Goal: Use online tool/utility: Utilize a website feature to perform a specific function

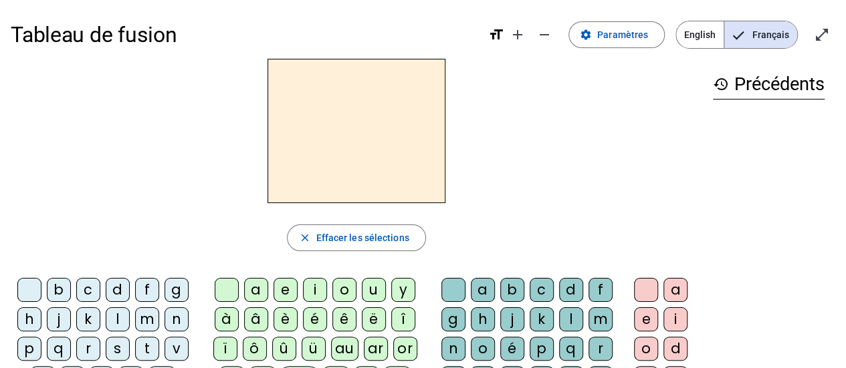
scroll to position [67, 0]
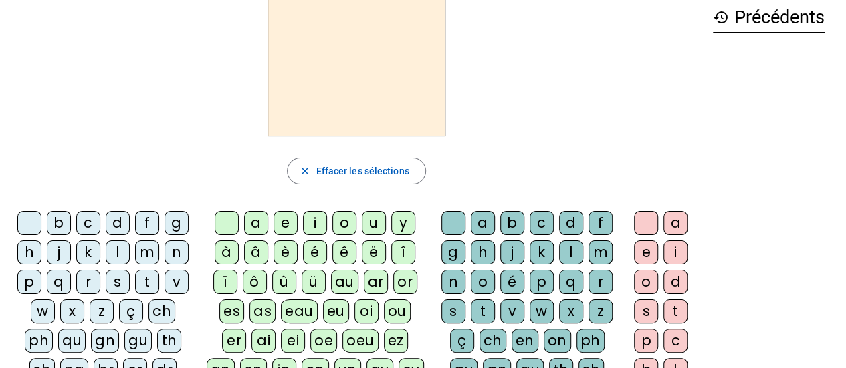
click at [173, 251] on div "n" at bounding box center [176, 253] width 24 height 24
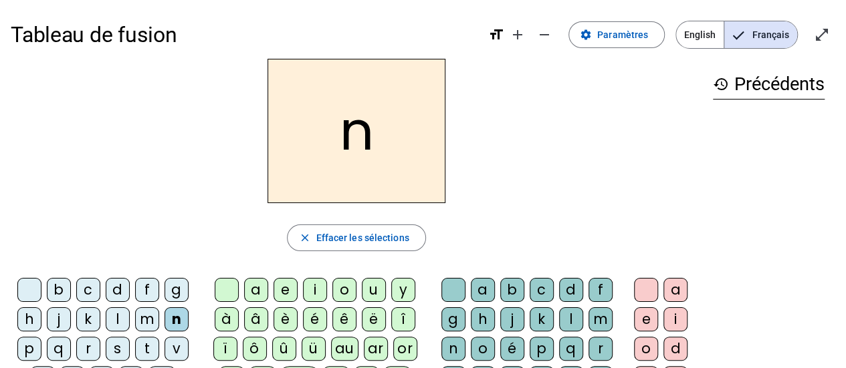
click at [338, 288] on div "o" at bounding box center [344, 290] width 24 height 24
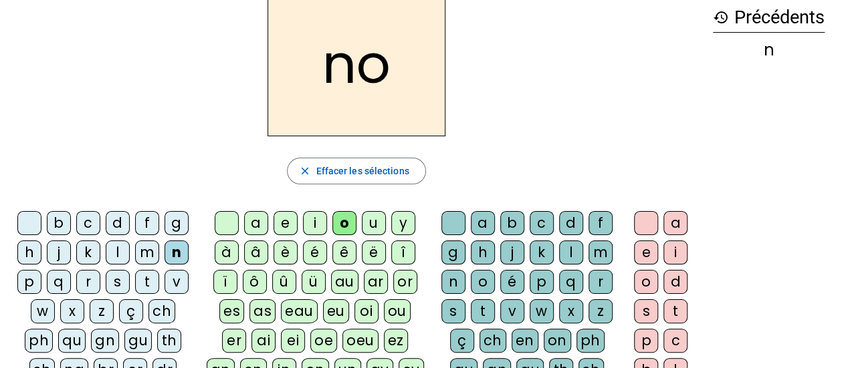
click at [483, 316] on div "t" at bounding box center [483, 312] width 24 height 24
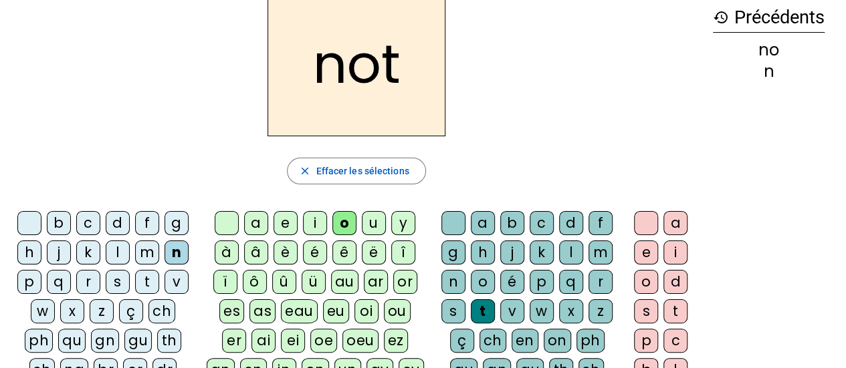
click at [644, 255] on div "e" at bounding box center [646, 253] width 24 height 24
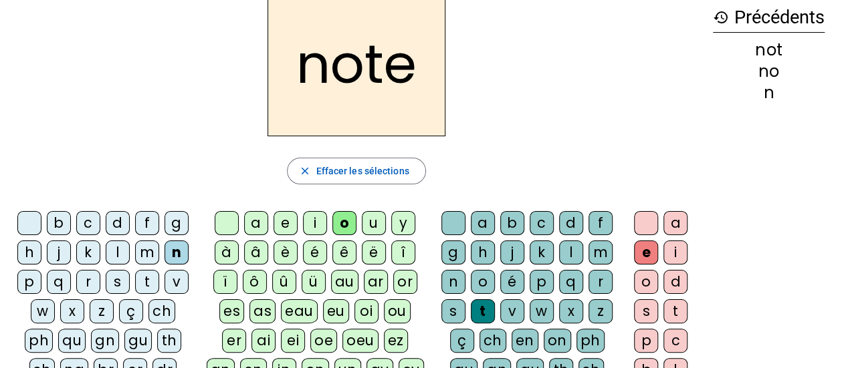
scroll to position [0, 0]
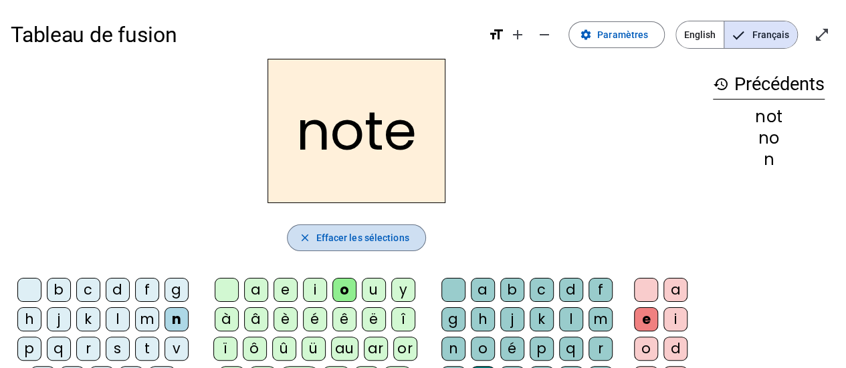
click at [370, 239] on span "Effacer les sélections" at bounding box center [362, 238] width 93 height 16
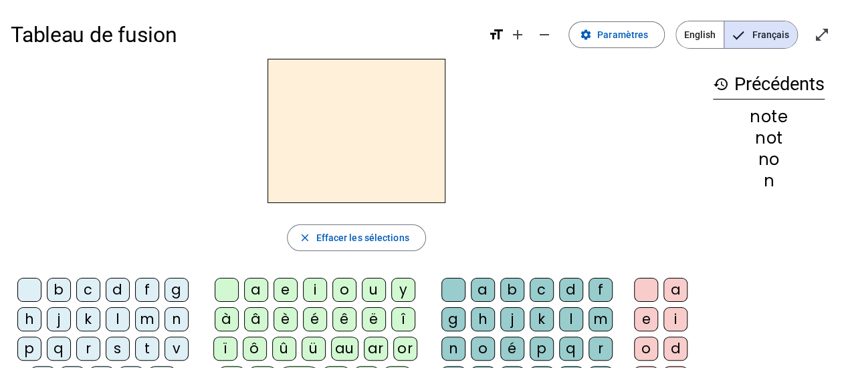
scroll to position [67, 0]
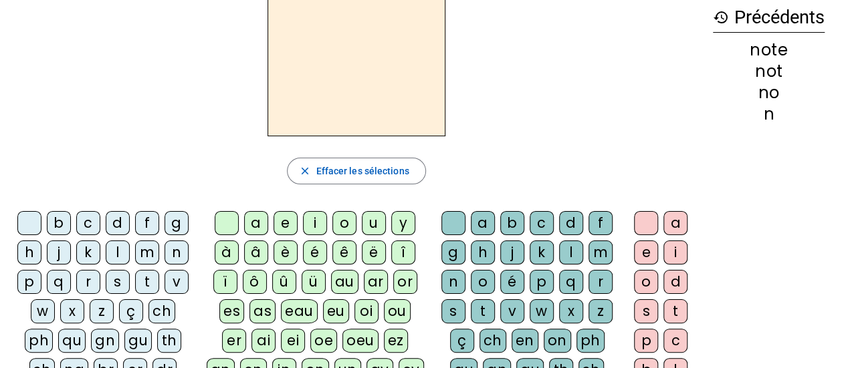
click at [177, 281] on div "v" at bounding box center [176, 282] width 24 height 24
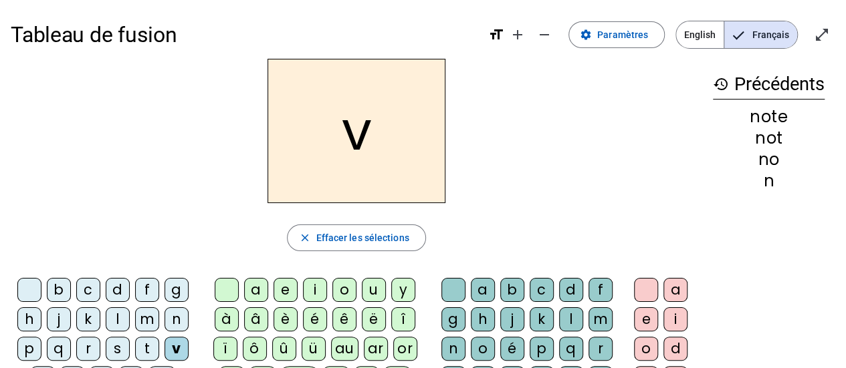
click at [340, 285] on div "o" at bounding box center [344, 290] width 24 height 24
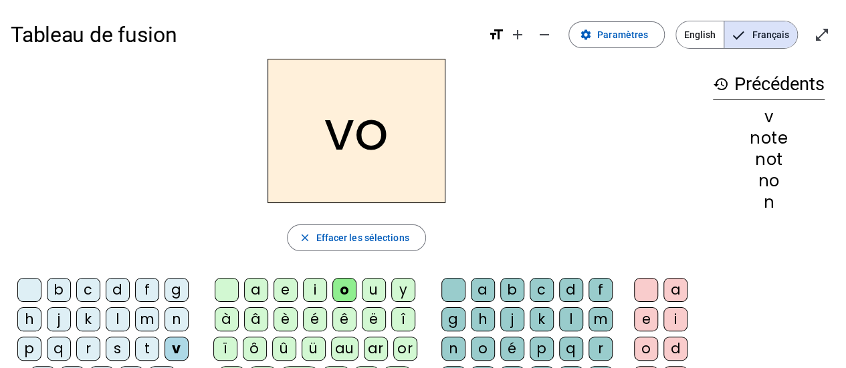
scroll to position [67, 0]
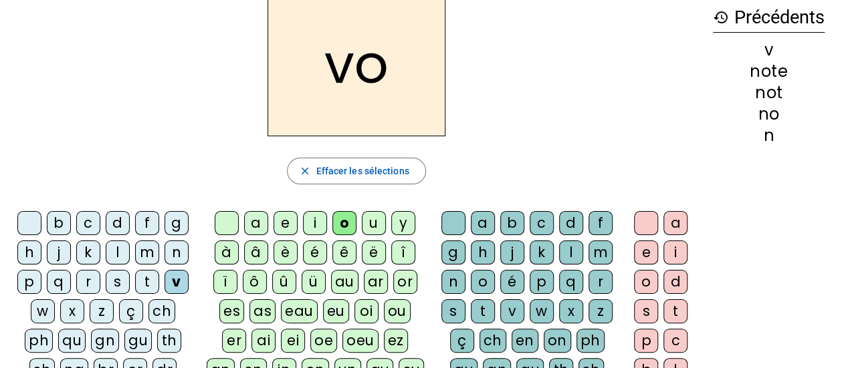
click at [480, 308] on div "t" at bounding box center [483, 312] width 24 height 24
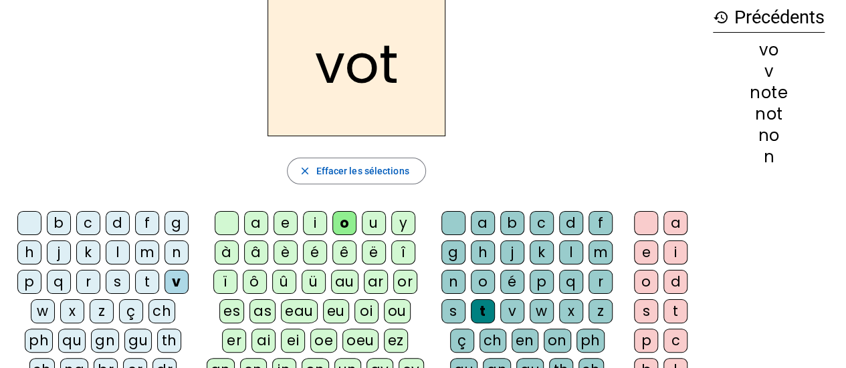
click at [642, 253] on div "e" at bounding box center [646, 253] width 24 height 24
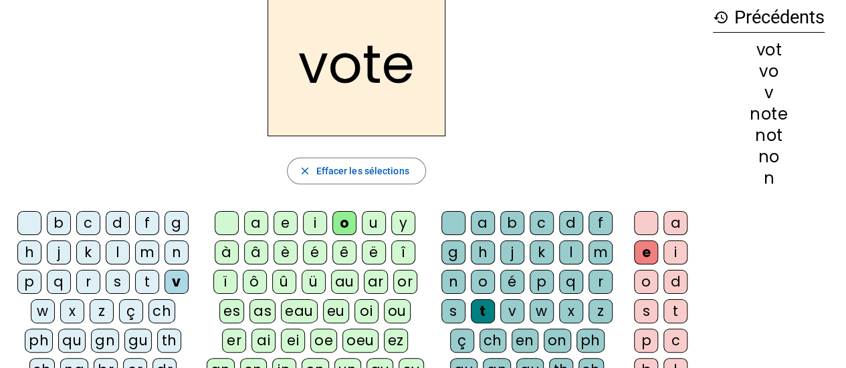
scroll to position [0, 0]
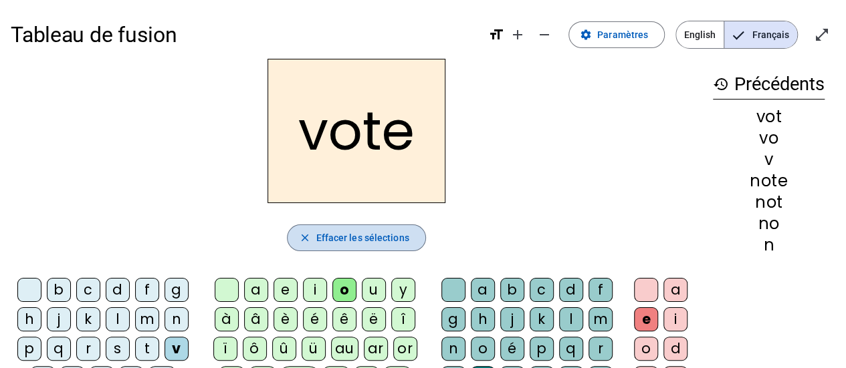
click at [388, 238] on span "Effacer les sélections" at bounding box center [362, 238] width 93 height 16
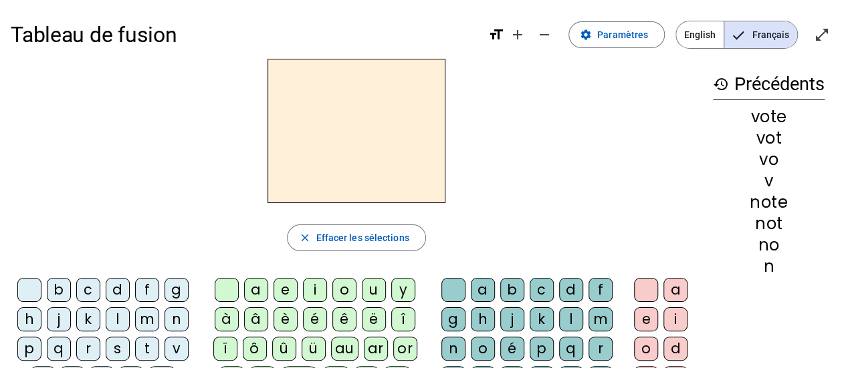
scroll to position [67, 0]
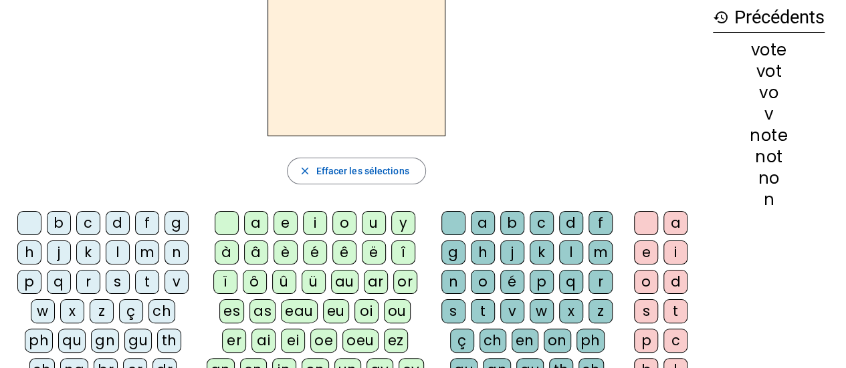
click at [177, 283] on div "v" at bounding box center [176, 282] width 24 height 24
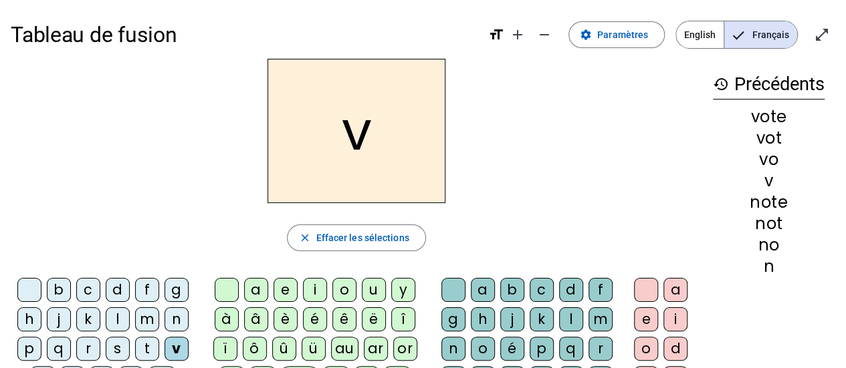
click at [314, 295] on div "i" at bounding box center [315, 290] width 24 height 24
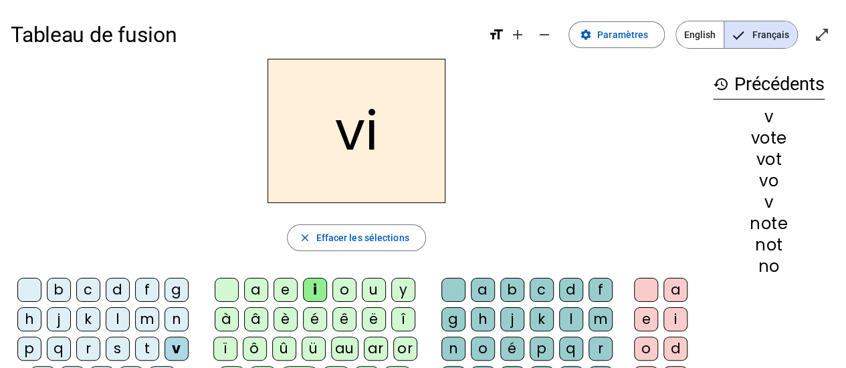
scroll to position [67, 0]
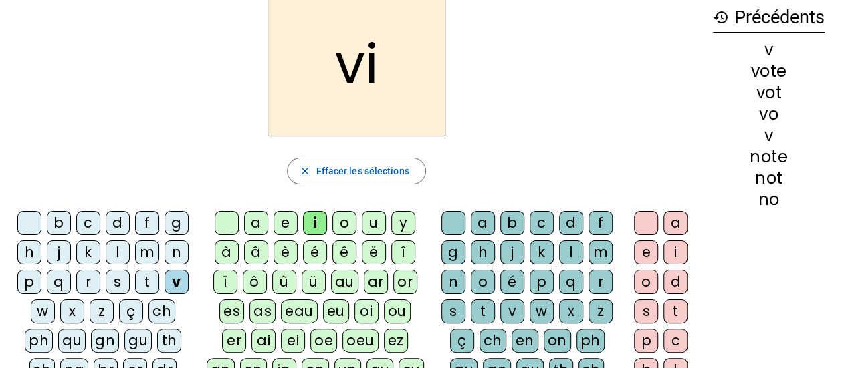
click at [483, 303] on div "t" at bounding box center [483, 312] width 24 height 24
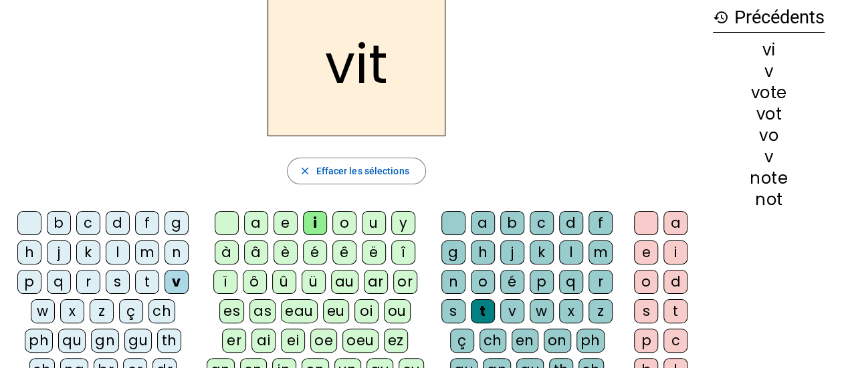
click at [638, 255] on div "e" at bounding box center [646, 253] width 24 height 24
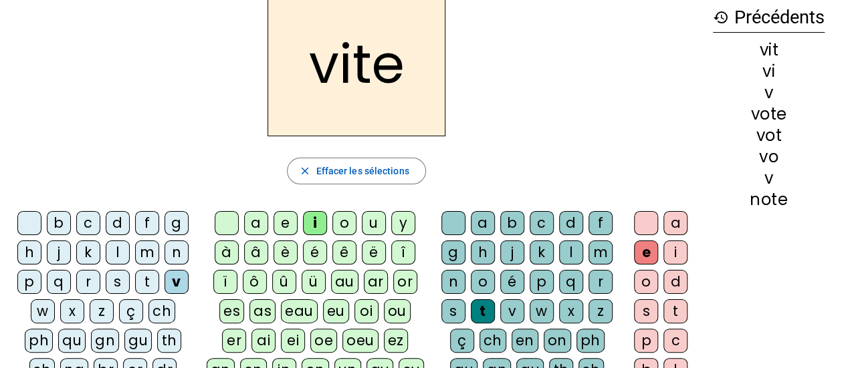
scroll to position [0, 0]
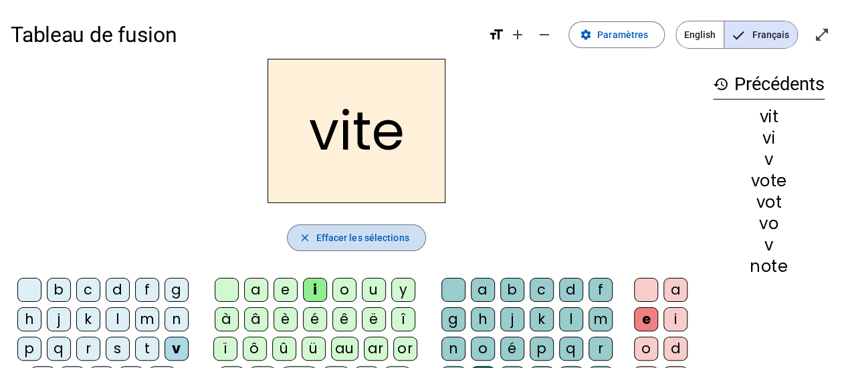
click at [390, 237] on span "Effacer les sélections" at bounding box center [362, 238] width 93 height 16
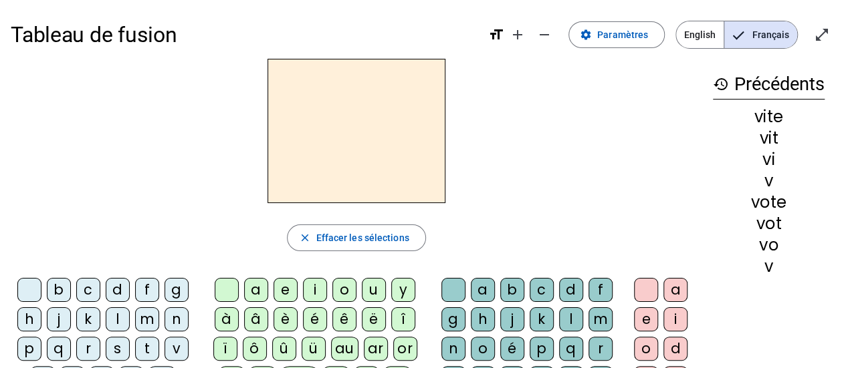
scroll to position [134, 0]
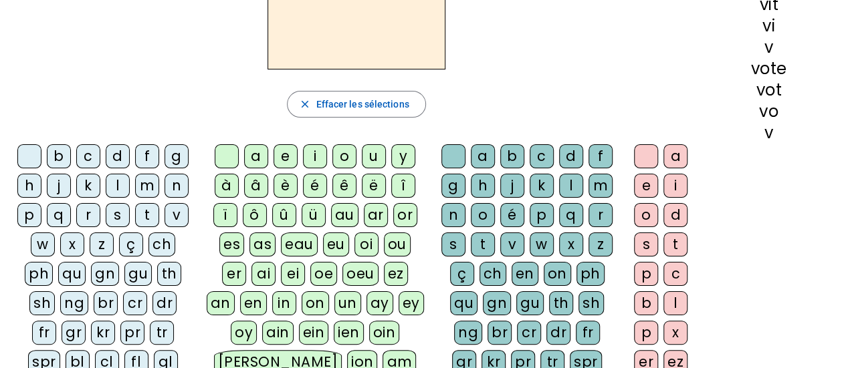
click at [175, 209] on div "v" at bounding box center [176, 215] width 24 height 24
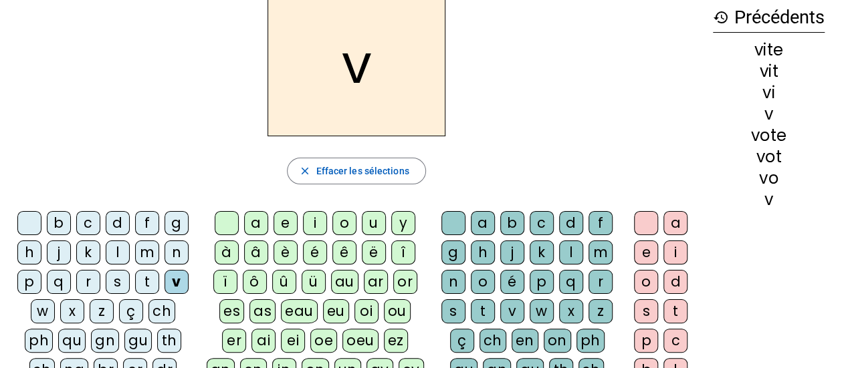
scroll to position [0, 0]
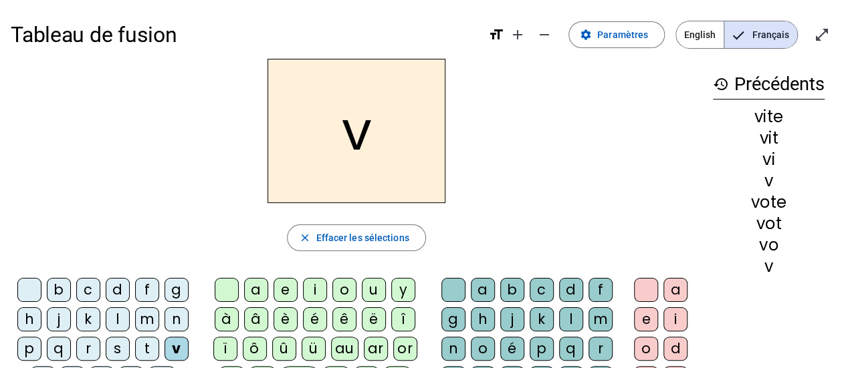
click at [318, 292] on div "i" at bounding box center [315, 290] width 24 height 24
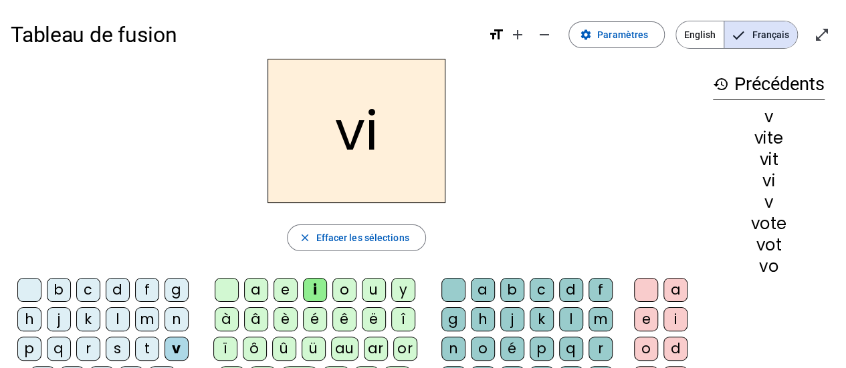
click at [568, 287] on div "d" at bounding box center [571, 290] width 24 height 24
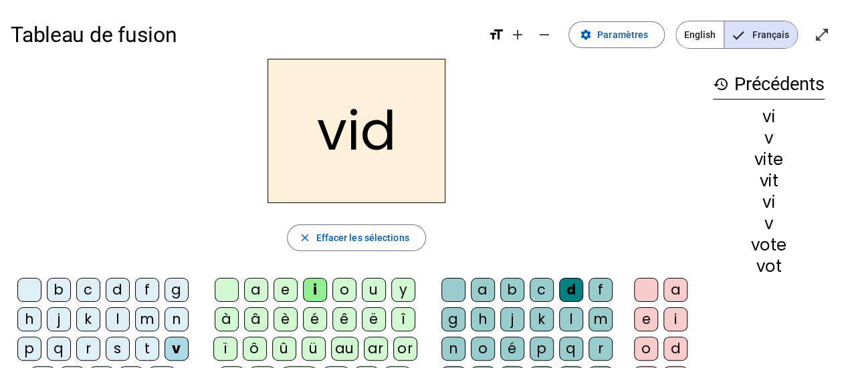
click at [640, 314] on div "e" at bounding box center [646, 320] width 24 height 24
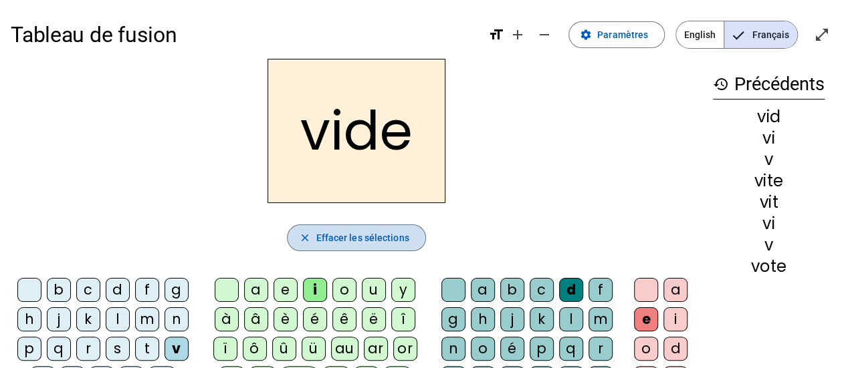
click at [392, 240] on span "Effacer les sélections" at bounding box center [362, 238] width 93 height 16
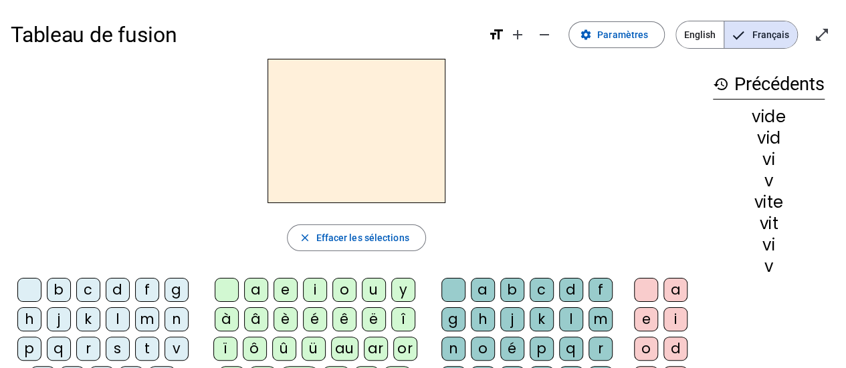
click at [92, 352] on div "r" at bounding box center [88, 349] width 24 height 24
click at [312, 291] on div "i" at bounding box center [315, 290] width 24 height 24
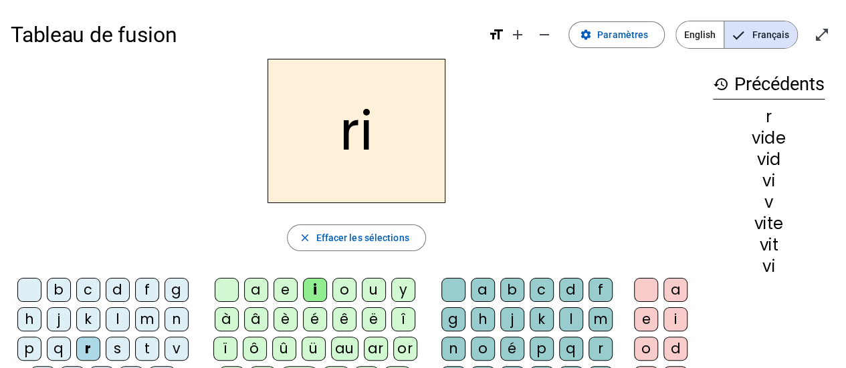
click at [564, 289] on div "d" at bounding box center [571, 290] width 24 height 24
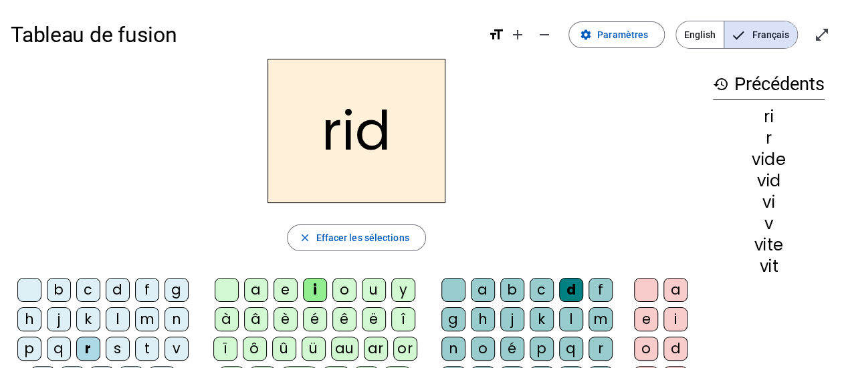
click at [646, 316] on div "e" at bounding box center [646, 320] width 24 height 24
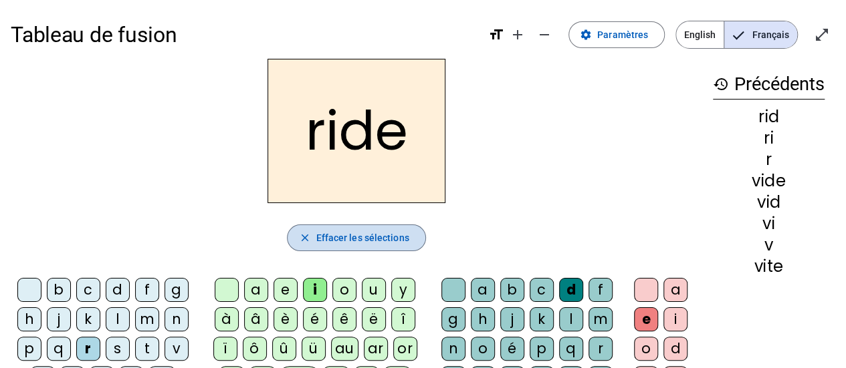
click at [345, 243] on span "Effacer les sélections" at bounding box center [362, 238] width 93 height 16
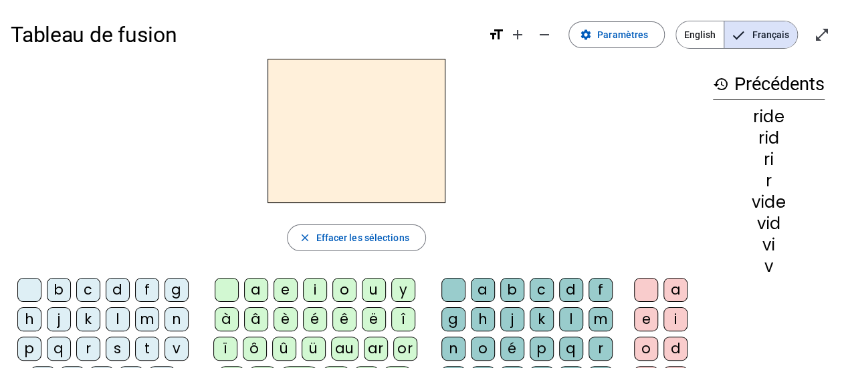
click at [86, 343] on div "r" at bounding box center [88, 349] width 24 height 24
click at [376, 287] on div "u" at bounding box center [374, 290] width 24 height 24
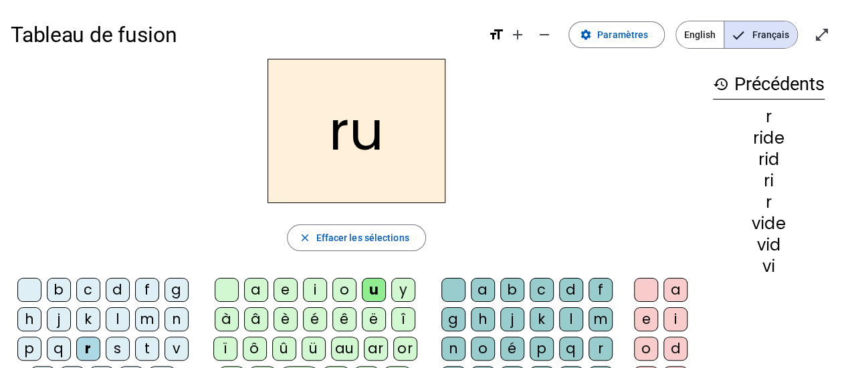
click at [570, 291] on div "d" at bounding box center [571, 290] width 24 height 24
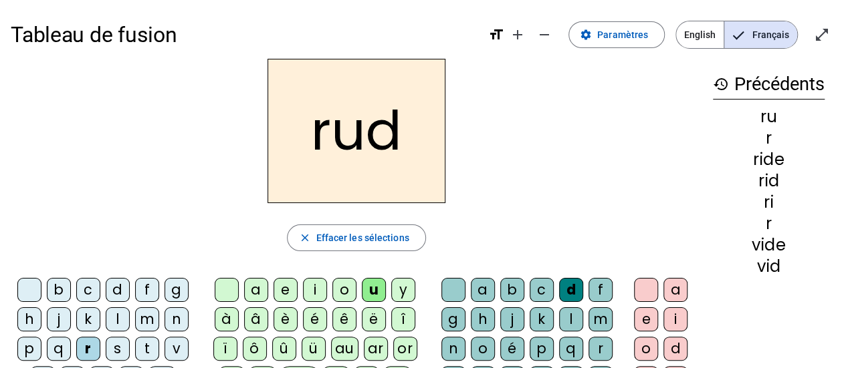
click at [638, 318] on div "e" at bounding box center [646, 320] width 24 height 24
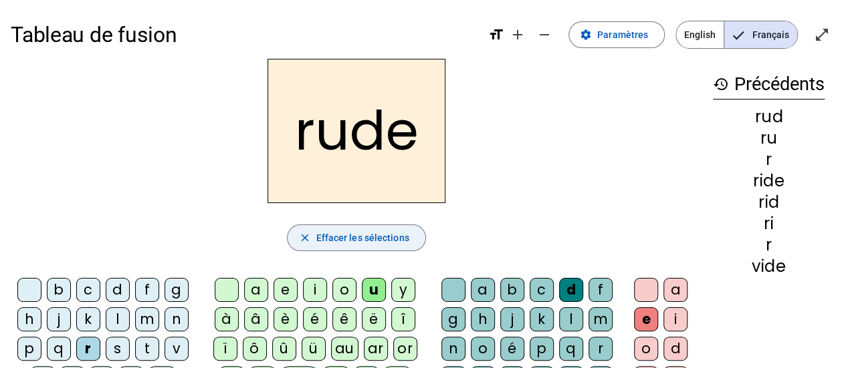
click at [317, 237] on span "Effacer les sélections" at bounding box center [362, 238] width 93 height 16
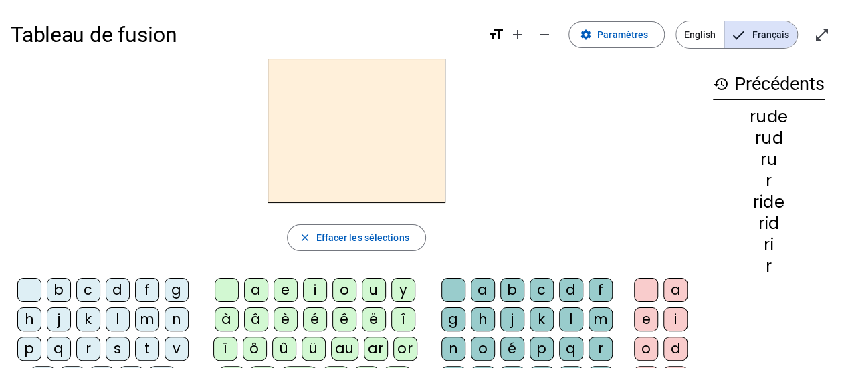
click at [85, 348] on div "r" at bounding box center [88, 349] width 24 height 24
click at [368, 294] on div "u" at bounding box center [374, 290] width 24 height 24
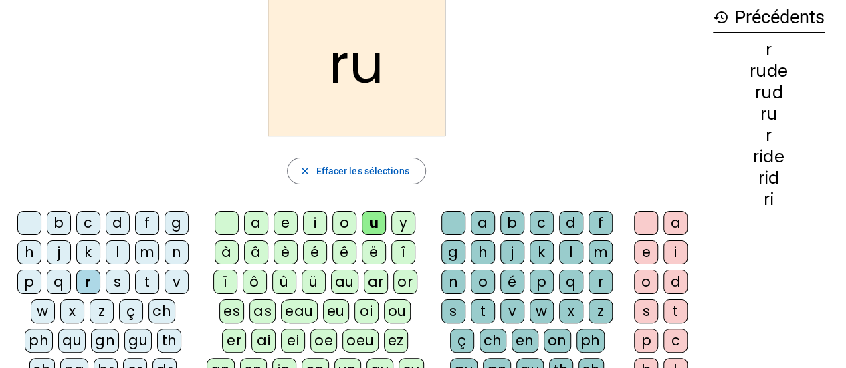
scroll to position [134, 0]
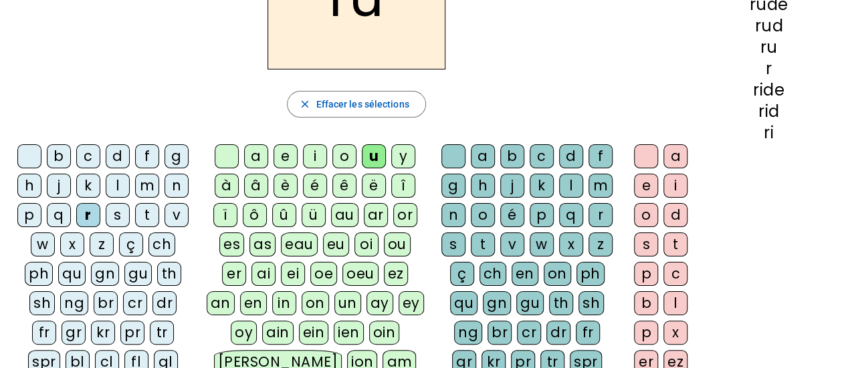
click at [449, 245] on div "s" at bounding box center [453, 245] width 24 height 24
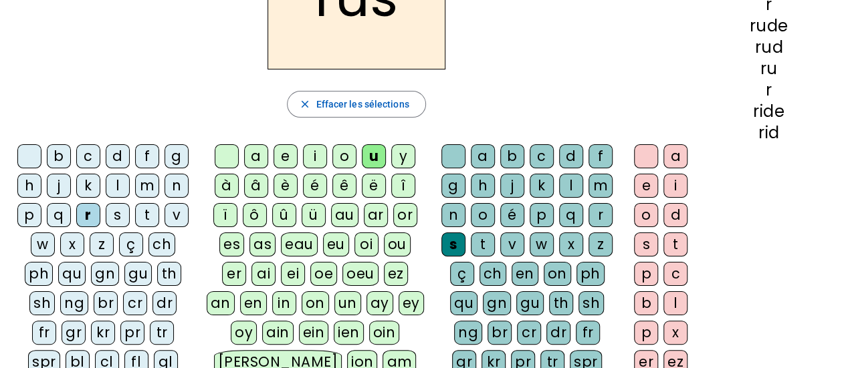
click at [643, 181] on div "e" at bounding box center [646, 186] width 24 height 24
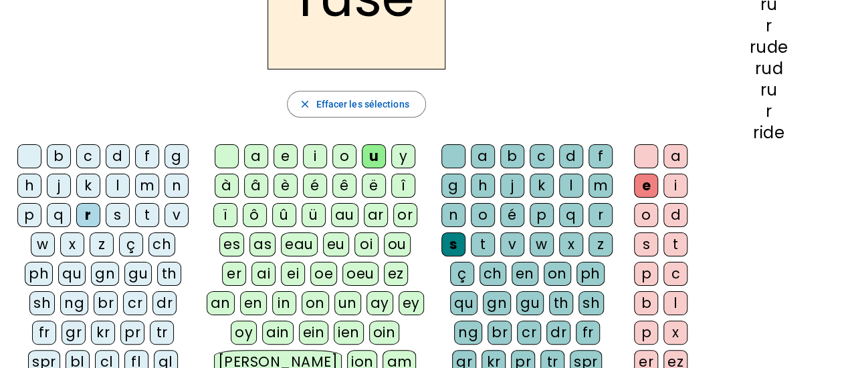
scroll to position [0, 0]
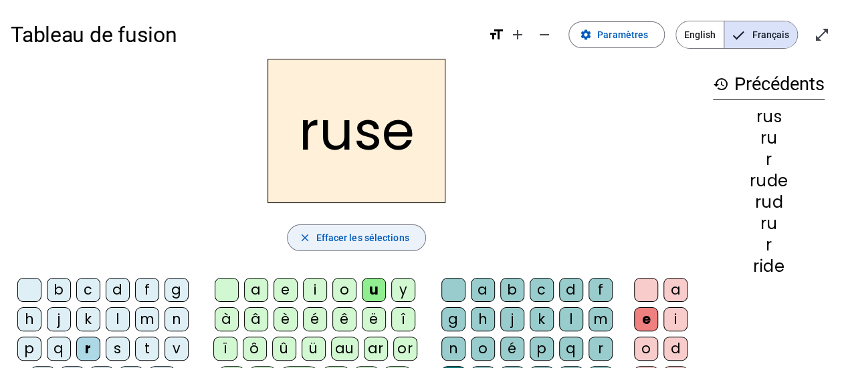
click at [340, 245] on span "Effacer les sélections" at bounding box center [362, 238] width 93 height 16
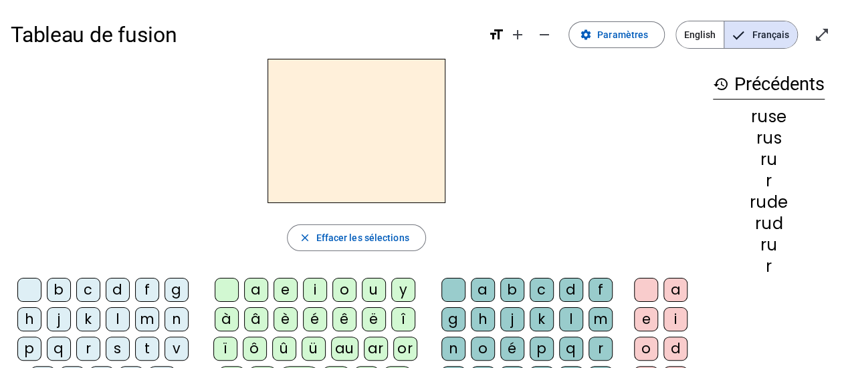
click at [142, 319] on div "m" at bounding box center [147, 320] width 24 height 24
click at [370, 291] on div "u" at bounding box center [374, 290] width 24 height 24
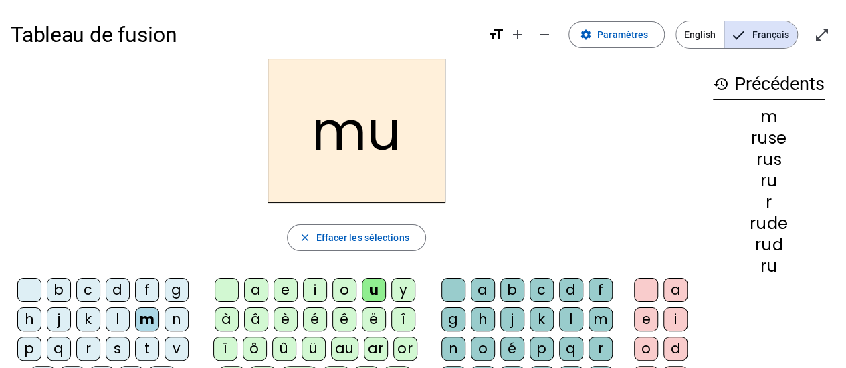
scroll to position [67, 0]
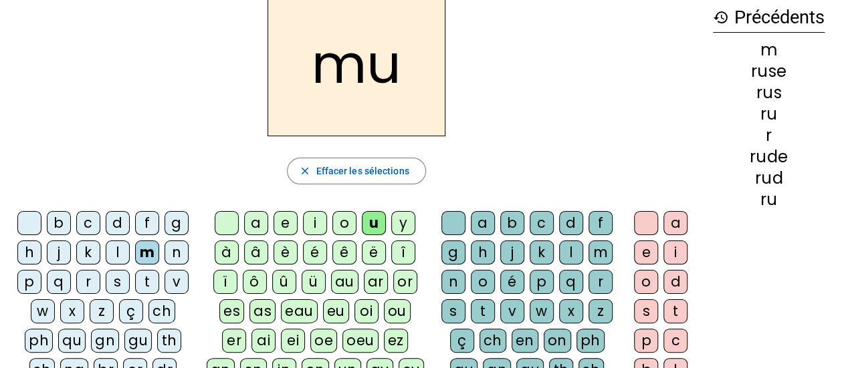
click at [449, 312] on div "s" at bounding box center [453, 312] width 24 height 24
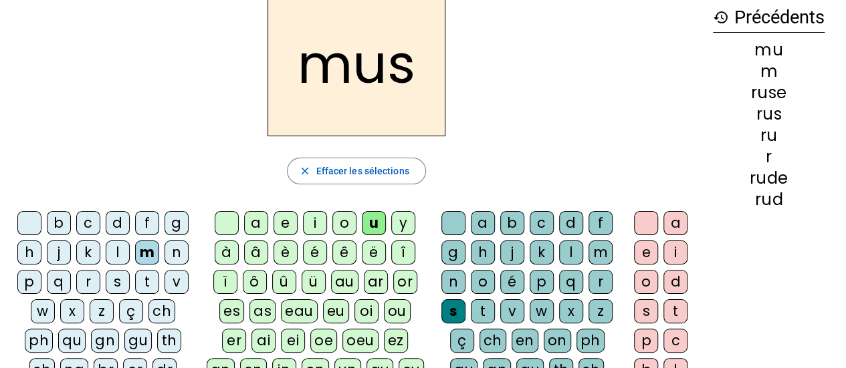
click at [649, 246] on div "e" at bounding box center [646, 253] width 24 height 24
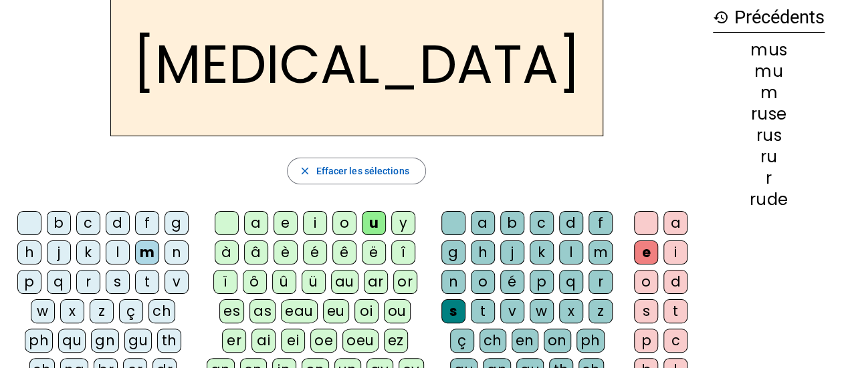
scroll to position [0, 0]
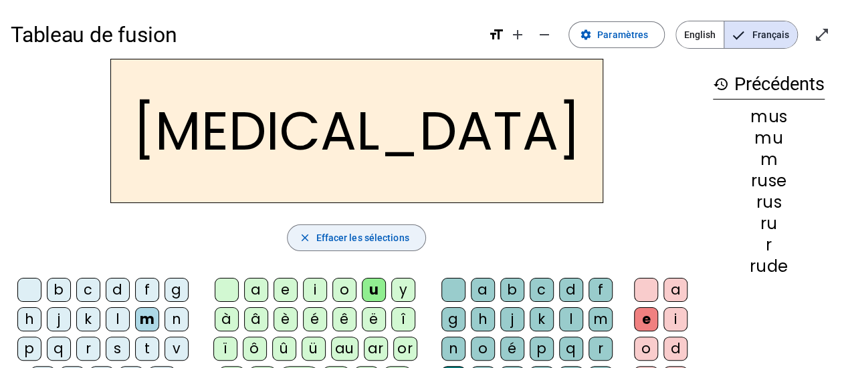
click at [412, 244] on span "button" at bounding box center [355, 238] width 137 height 32
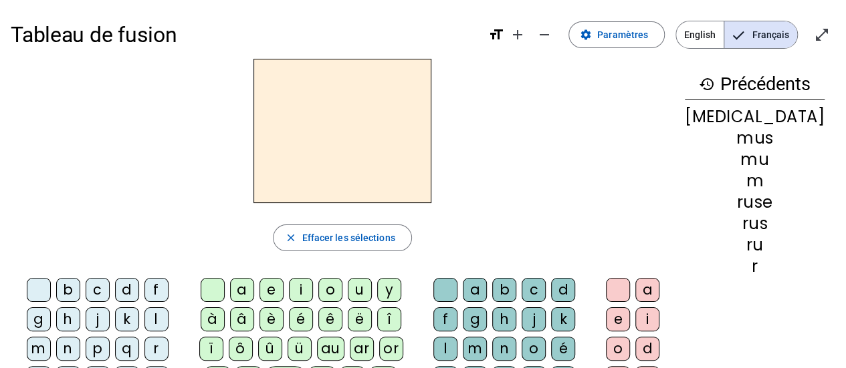
click at [57, 291] on div "b" at bounding box center [68, 290] width 24 height 24
click at [372, 296] on div "u" at bounding box center [360, 290] width 24 height 24
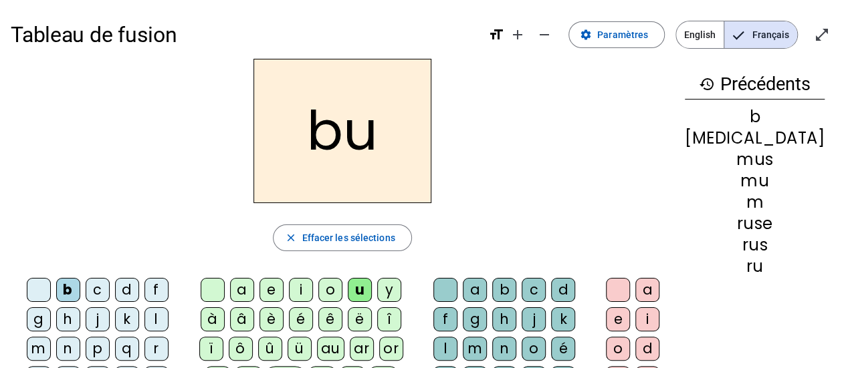
scroll to position [67, 0]
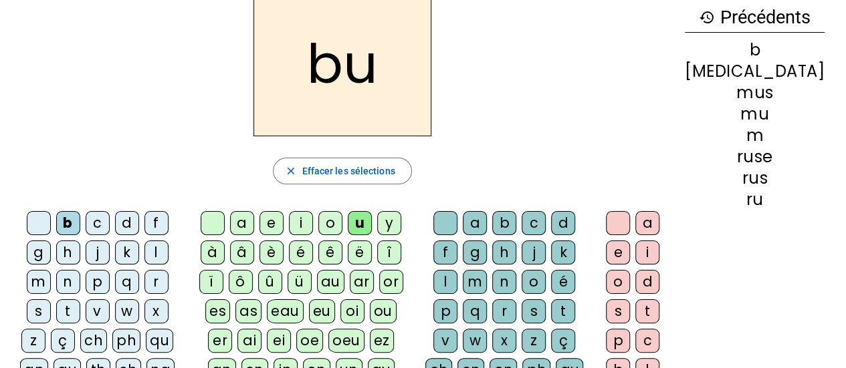
click at [521, 311] on div "s" at bounding box center [533, 312] width 24 height 24
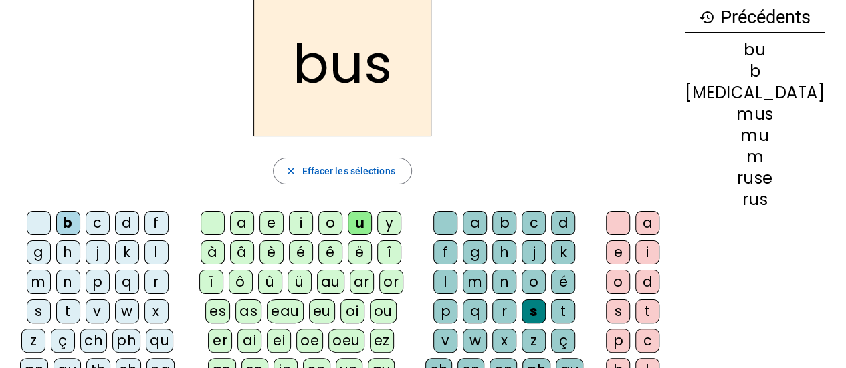
click at [630, 252] on div "e" at bounding box center [618, 253] width 24 height 24
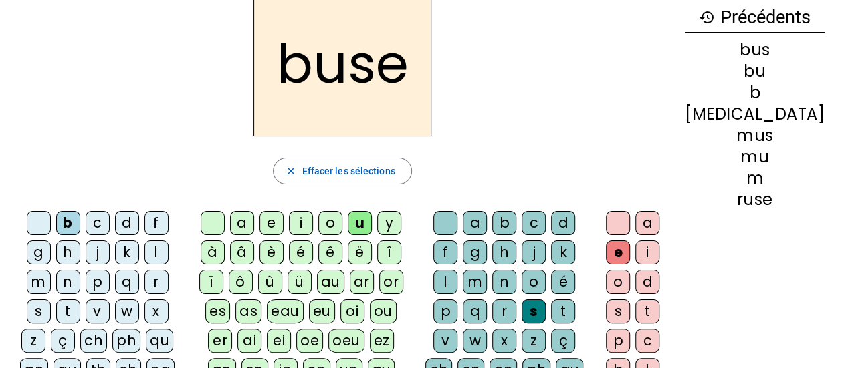
scroll to position [0, 0]
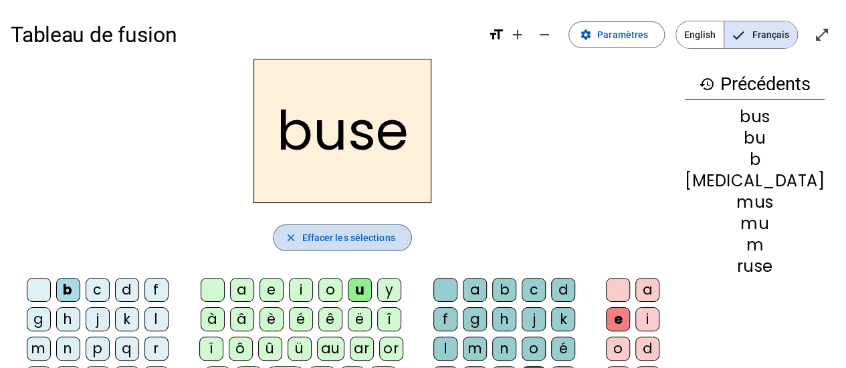
click at [347, 240] on span "Effacer les sélections" at bounding box center [348, 238] width 93 height 16
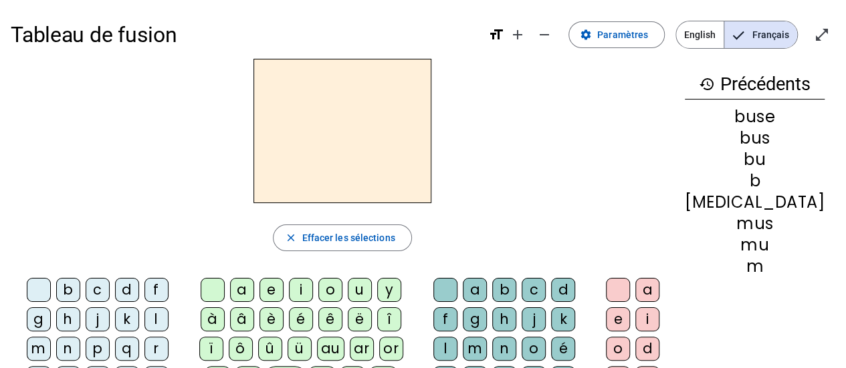
click at [64, 289] on div "b" at bounding box center [68, 290] width 24 height 24
click at [313, 291] on div "i" at bounding box center [301, 290] width 24 height 24
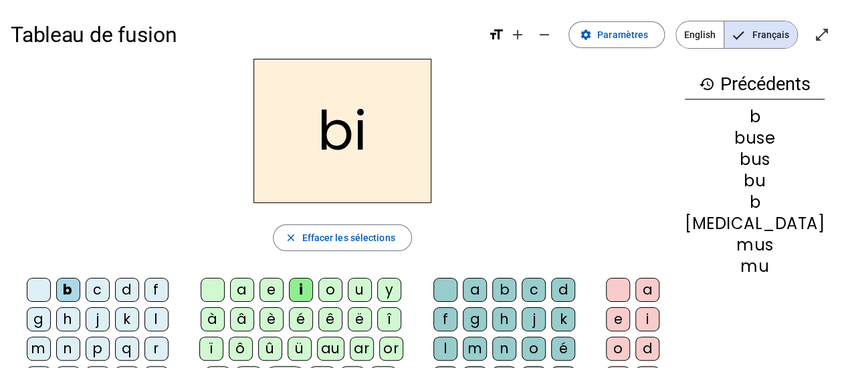
scroll to position [67, 0]
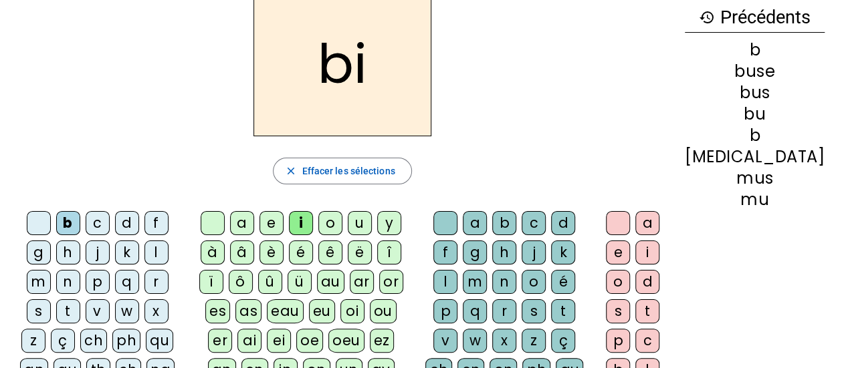
drag, startPoint x: 453, startPoint y: 305, endPoint x: 734, endPoint y: 217, distance: 294.8
click at [521, 306] on div "s" at bounding box center [533, 312] width 24 height 24
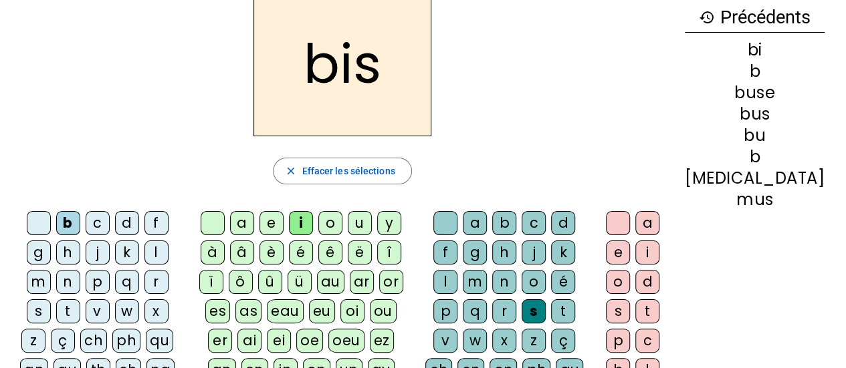
click at [630, 248] on div "e" at bounding box center [618, 253] width 24 height 24
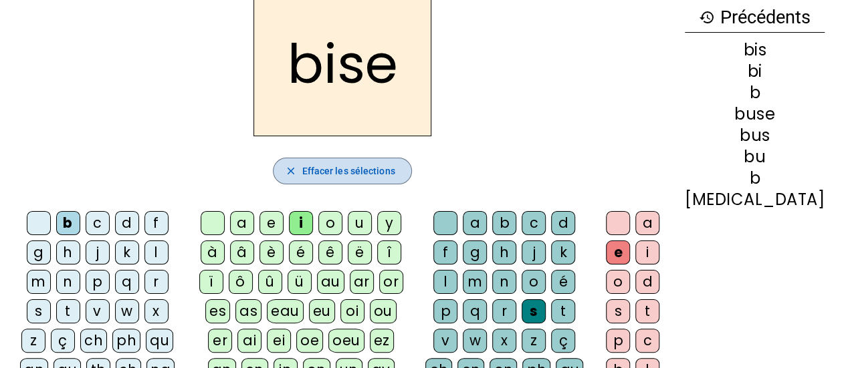
click at [394, 166] on span "Effacer les sélections" at bounding box center [348, 171] width 93 height 16
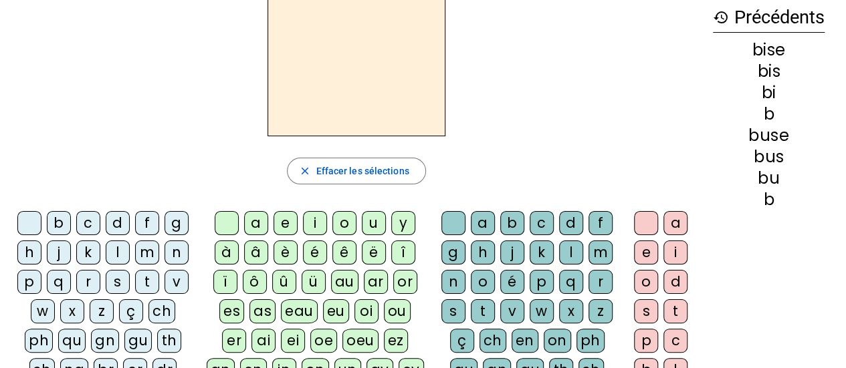
click at [58, 219] on div "b" at bounding box center [59, 223] width 24 height 24
click at [255, 226] on div "a" at bounding box center [256, 223] width 24 height 24
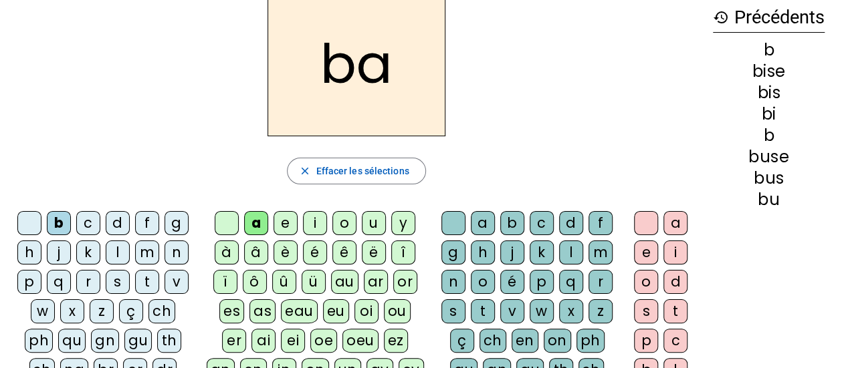
click at [455, 312] on div "s" at bounding box center [453, 312] width 24 height 24
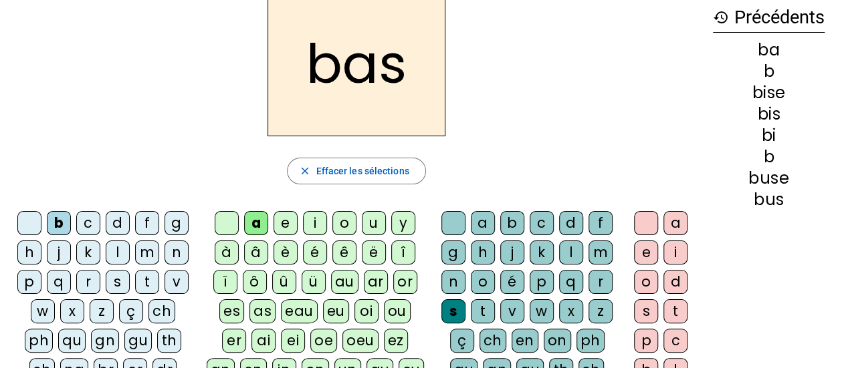
click at [638, 249] on div "e" at bounding box center [646, 253] width 24 height 24
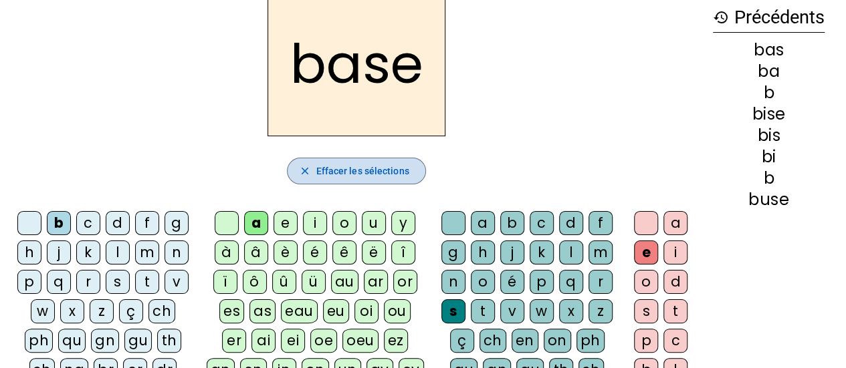
click at [378, 170] on span "Effacer les sélections" at bounding box center [362, 171] width 93 height 16
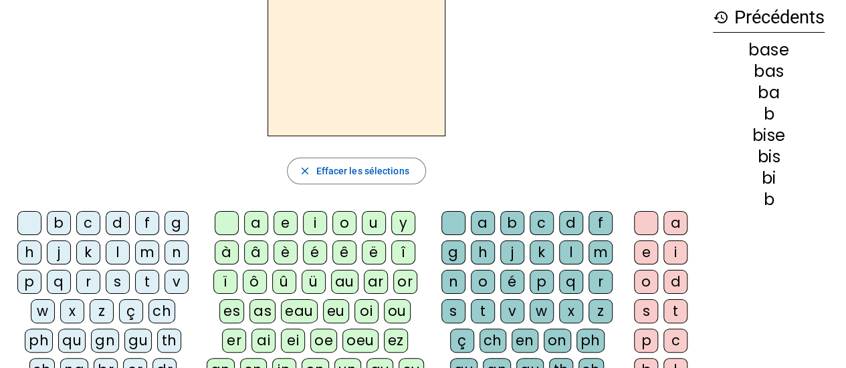
click at [55, 215] on div "b" at bounding box center [59, 223] width 24 height 24
click at [260, 224] on div "a" at bounding box center [256, 223] width 24 height 24
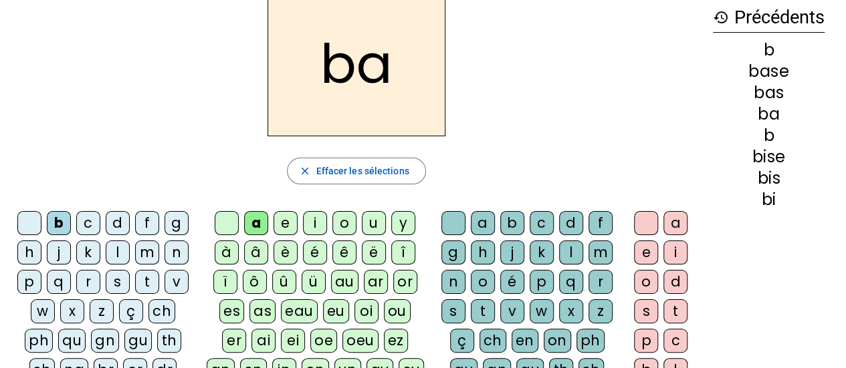
click at [453, 310] on div "s" at bounding box center [453, 312] width 24 height 24
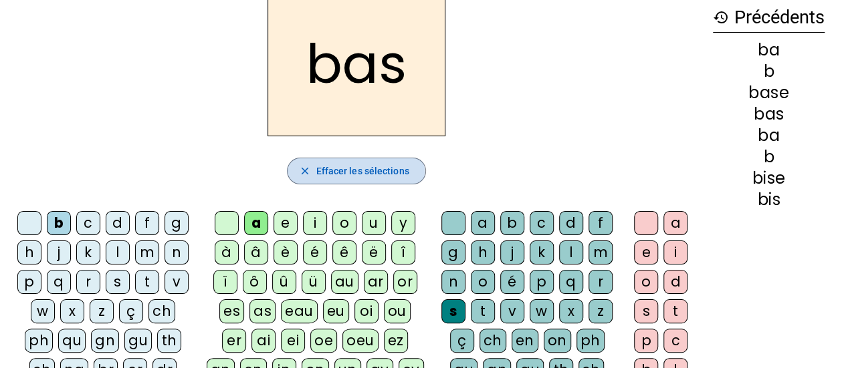
click at [306, 172] on mat-icon "close" at bounding box center [304, 171] width 12 height 12
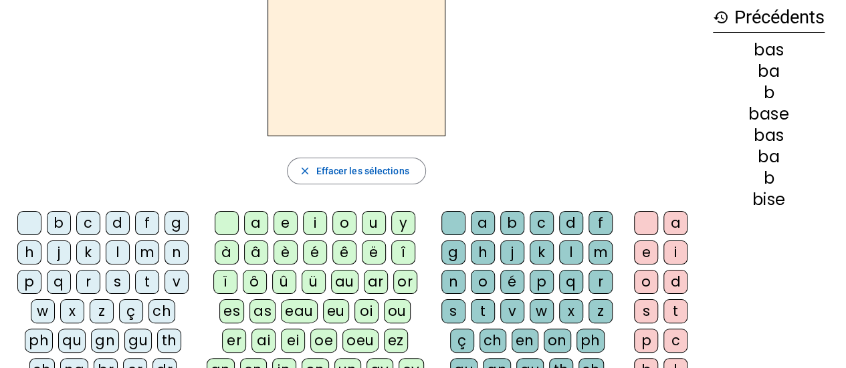
click at [30, 283] on div "p" at bounding box center [29, 282] width 24 height 24
click at [259, 225] on div "a" at bounding box center [256, 223] width 24 height 24
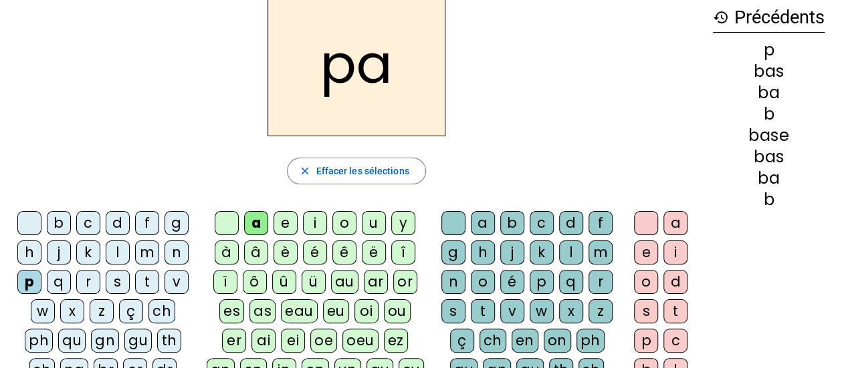
click at [447, 310] on div "s" at bounding box center [453, 312] width 24 height 24
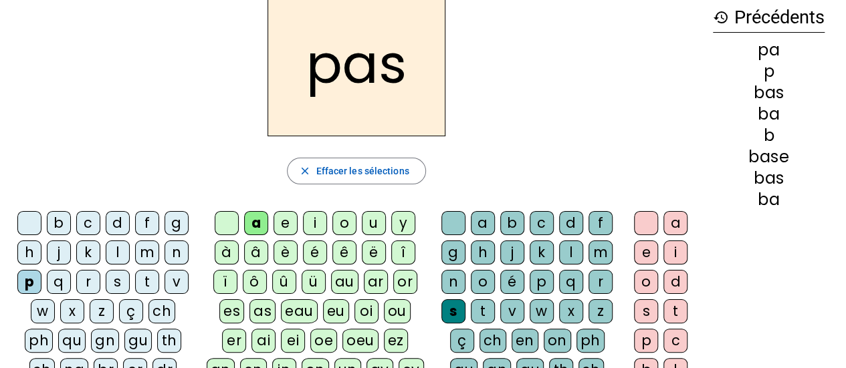
drag, startPoint x: 328, startPoint y: 171, endPoint x: 352, endPoint y: 25, distance: 148.4
click at [329, 172] on span "Effacer les sélections" at bounding box center [362, 171] width 93 height 16
